Goal: Information Seeking & Learning: Find specific fact

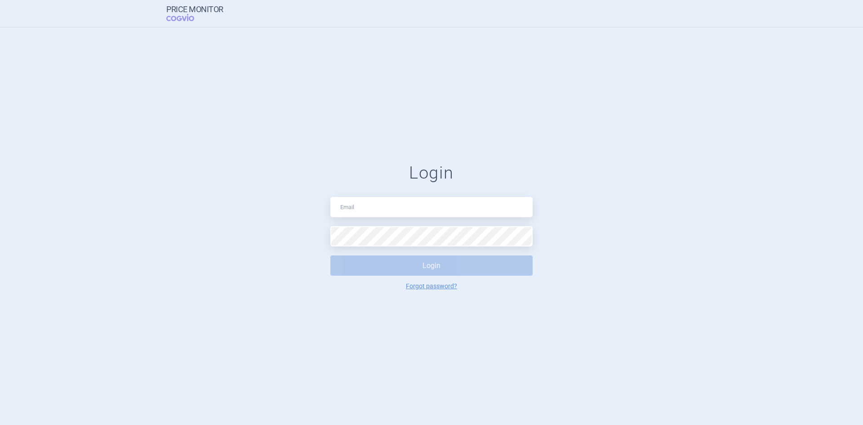
click at [544, 111] on div "Login Login Forgot password?" at bounding box center [431, 226] width 863 height 398
click at [388, 212] on input "text" at bounding box center [432, 207] width 202 height 20
type input "[PERSON_NAME][EMAIL_ADDRESS][PERSON_NAME][DOMAIN_NAME]"
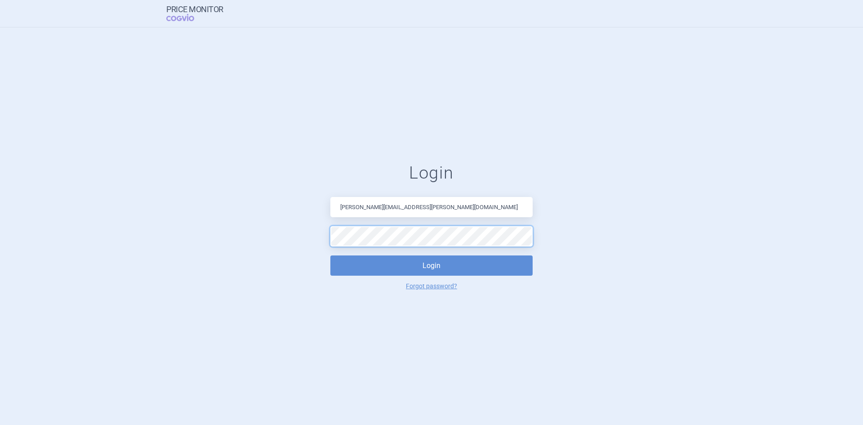
click at [331, 255] on button "Login" at bounding box center [432, 265] width 202 height 20
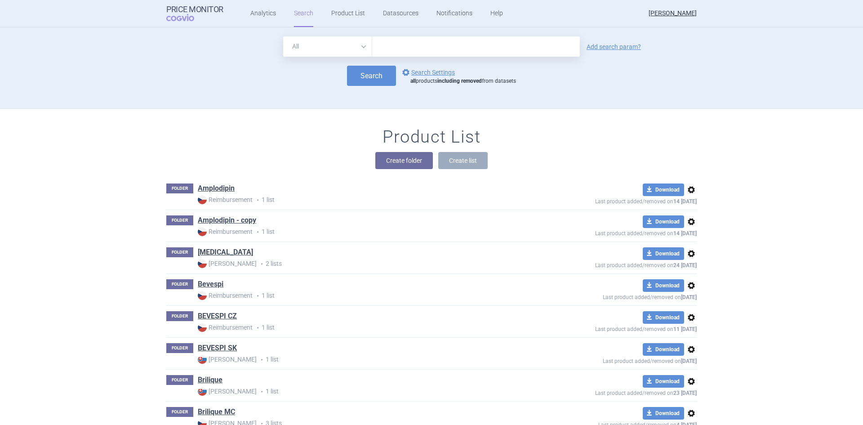
click at [394, 45] on input "text" at bounding box center [476, 46] width 208 height 20
type input "datroway"
click button "Search" at bounding box center [371, 76] width 49 height 20
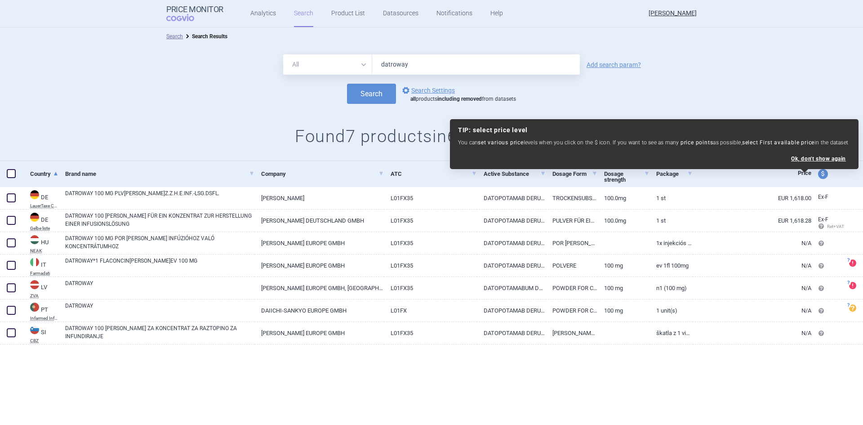
click at [773, 93] on div "Search options Search Settings all products including removed from datasets" at bounding box center [431, 94] width 863 height 20
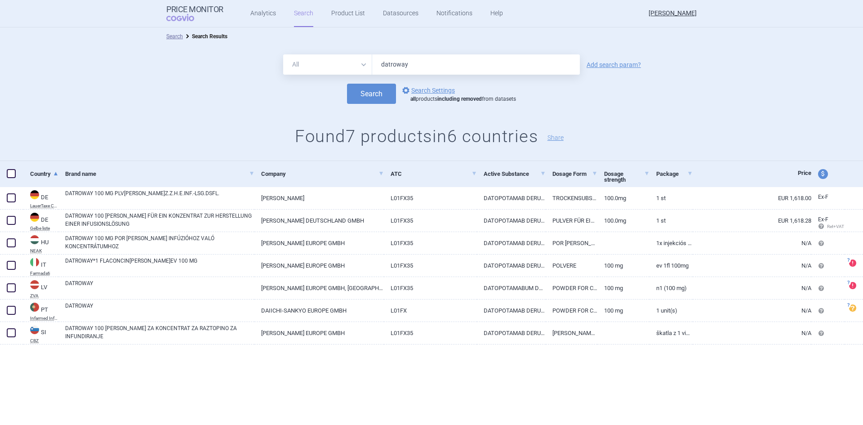
drag, startPoint x: 421, startPoint y: 63, endPoint x: 342, endPoint y: 54, distance: 79.6
click at [342, 54] on div "All Brand Name ATC Company Active Substance Country Newer than datroway" at bounding box center [431, 64] width 297 height 20
type input "[MEDICAL_DATA]"
click at [347, 84] on button "Search" at bounding box center [371, 94] width 49 height 20
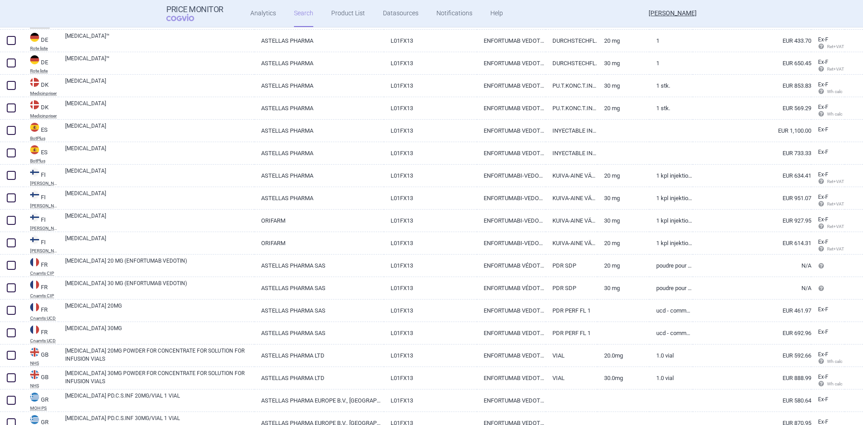
scroll to position [585, 0]
